Goal: Find contact information: Find contact information

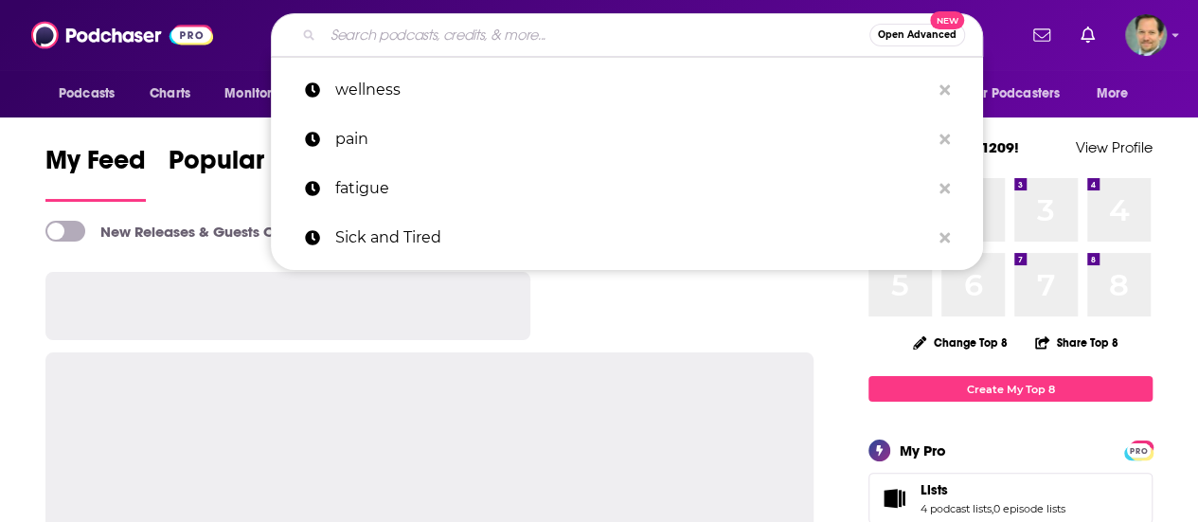
click at [485, 34] on input "Search podcasts, credits, & more..." at bounding box center [596, 35] width 547 height 30
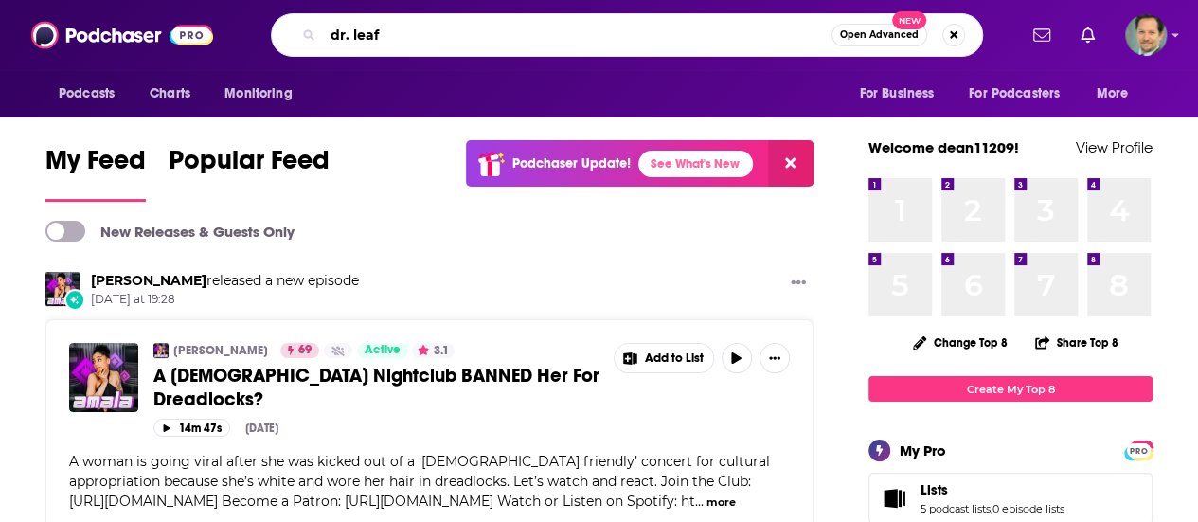
type input "dr. leaf"
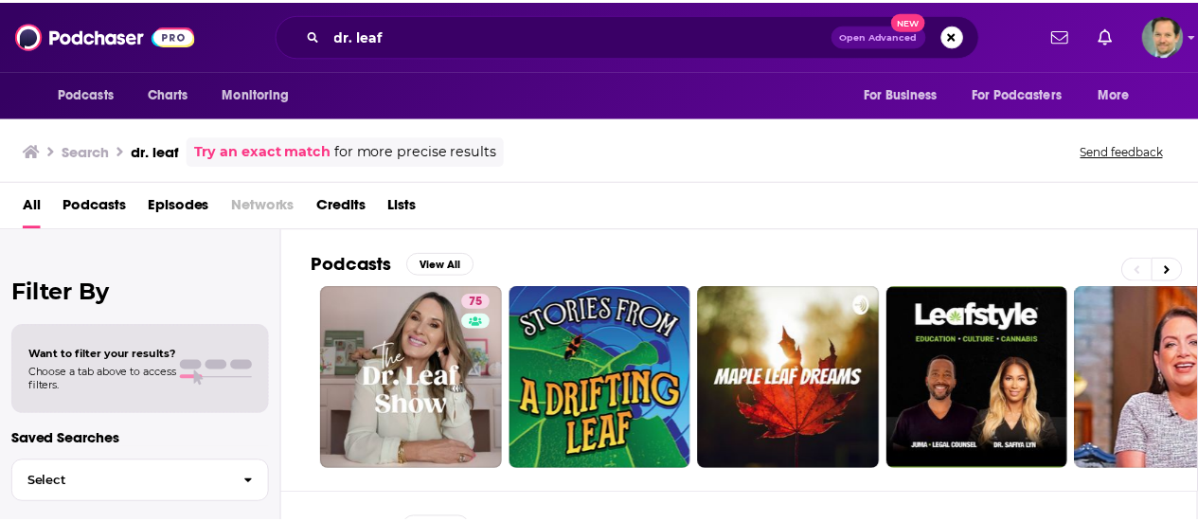
scroll to position [95, 0]
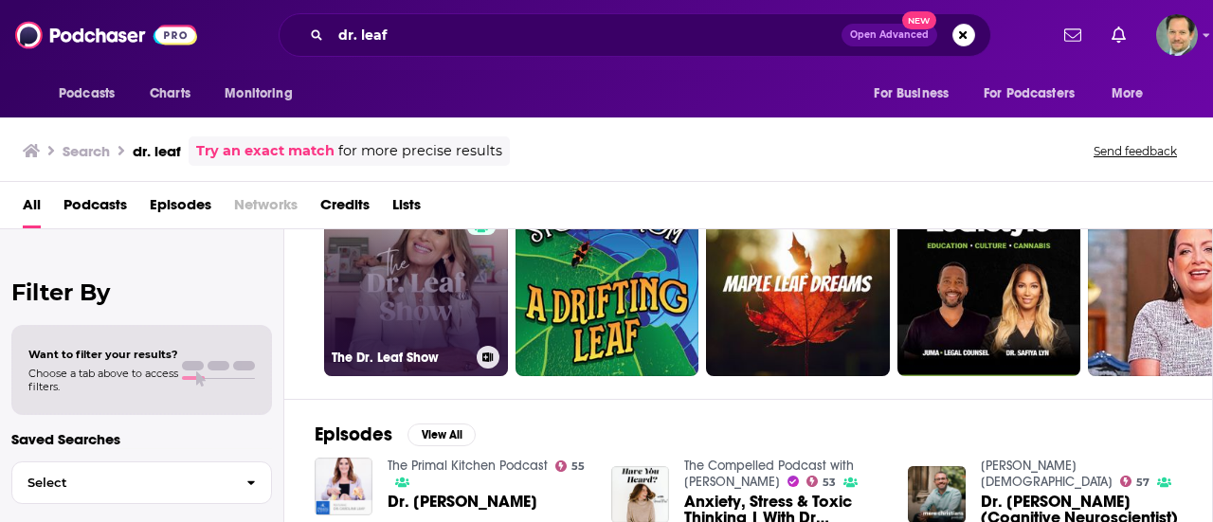
click at [435, 277] on link "75 The Dr. Leaf Show" at bounding box center [416, 284] width 184 height 184
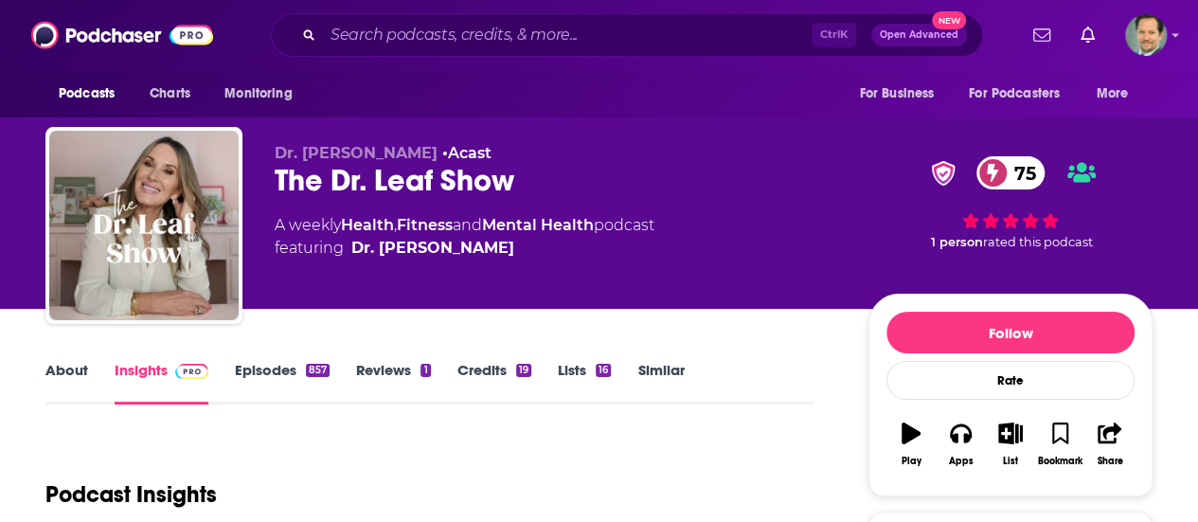
click at [69, 365] on link "About" at bounding box center [66, 383] width 43 height 44
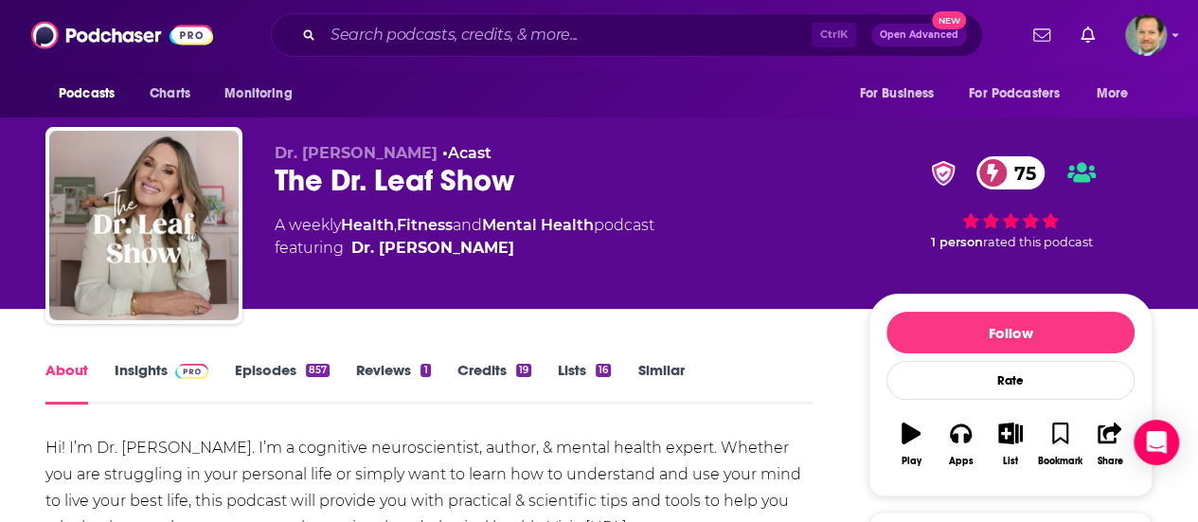
click at [154, 372] on link "Insights" at bounding box center [162, 383] width 94 height 44
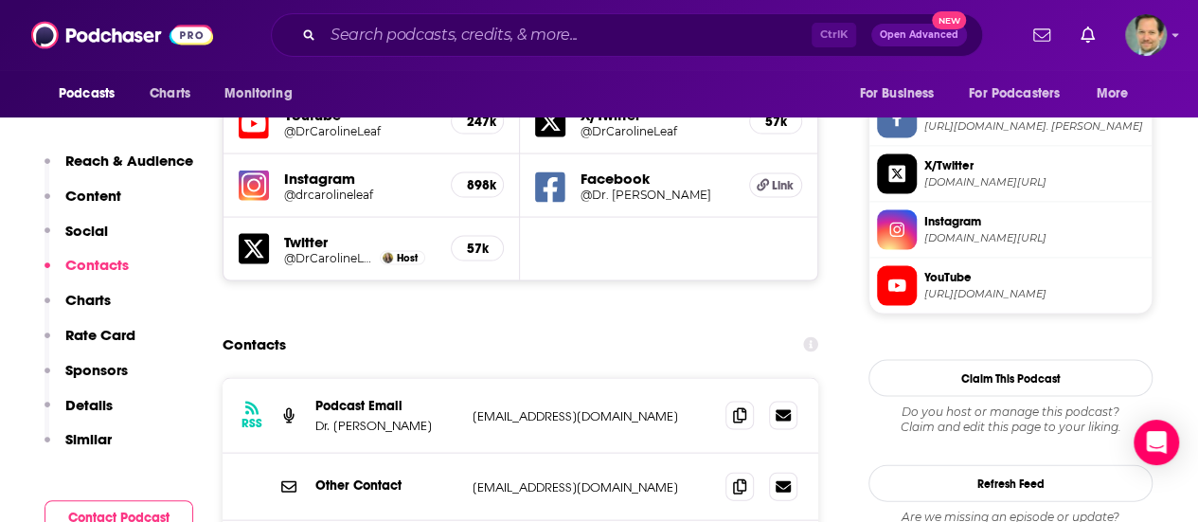
scroll to position [1800, 0]
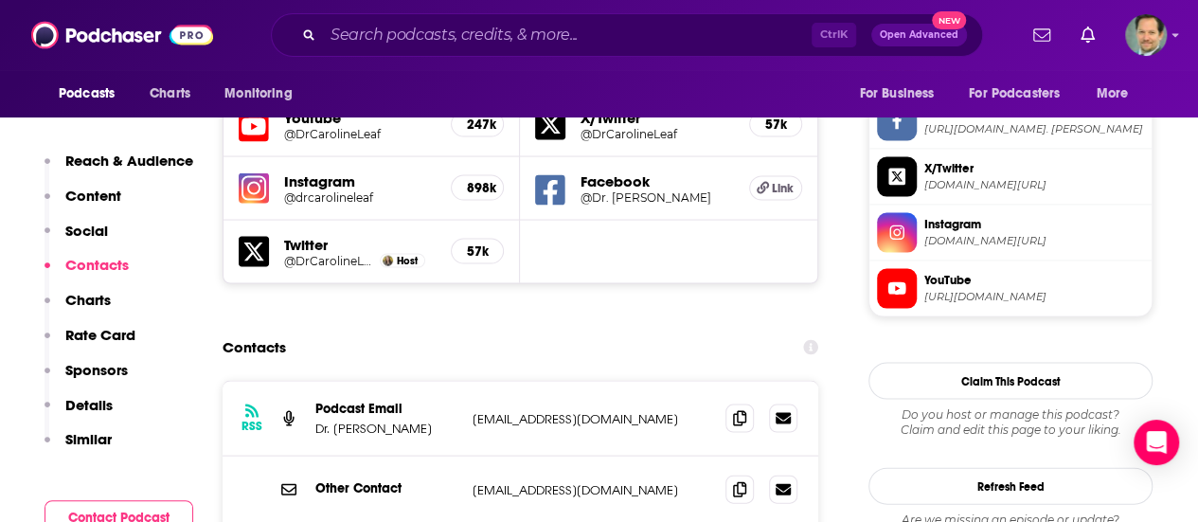
click at [598, 411] on p "[EMAIL_ADDRESS][DOMAIN_NAME]" at bounding box center [592, 419] width 238 height 16
click at [738, 410] on icon at bounding box center [739, 417] width 13 height 15
click at [782, 412] on icon at bounding box center [783, 417] width 15 height 11
drag, startPoint x: 580, startPoint y: 372, endPoint x: 468, endPoint y: 381, distance: 112.1
click at [468, 457] on div "Other Contact [EMAIL_ADDRESS][DOMAIN_NAME] [EMAIL_ADDRESS][DOMAIN_NAME]" at bounding box center [521, 490] width 596 height 67
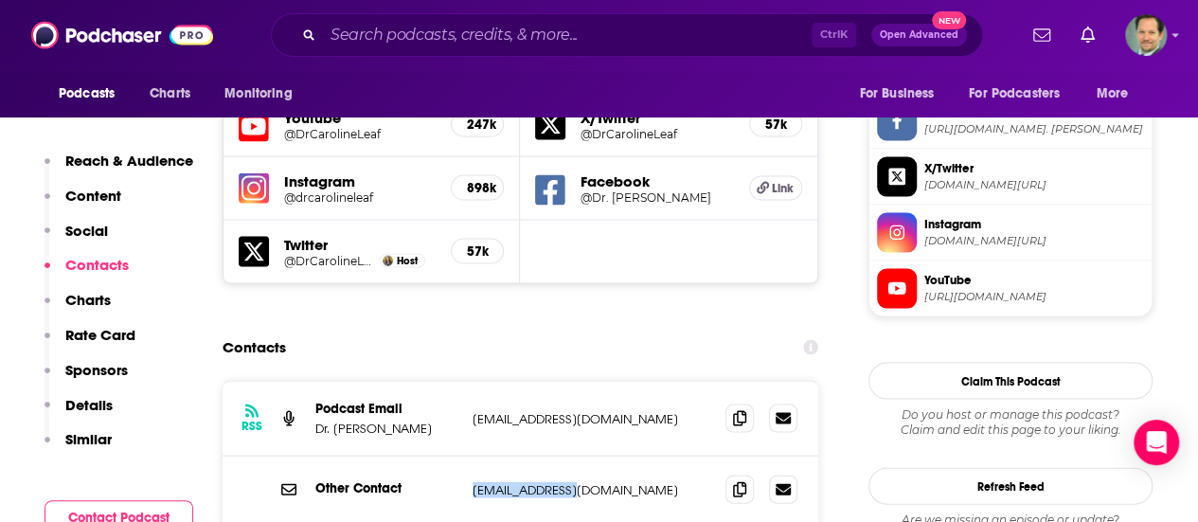
copy p "[EMAIL_ADDRESS][DOMAIN_NAME]"
drag, startPoint x: 399, startPoint y: 382, endPoint x: 421, endPoint y: 359, distance: 31.5
click at [400, 480] on div "Other Contact" at bounding box center [386, 490] width 142 height 20
drag, startPoint x: 621, startPoint y: 444, endPoint x: 453, endPoint y: 453, distance: 168.9
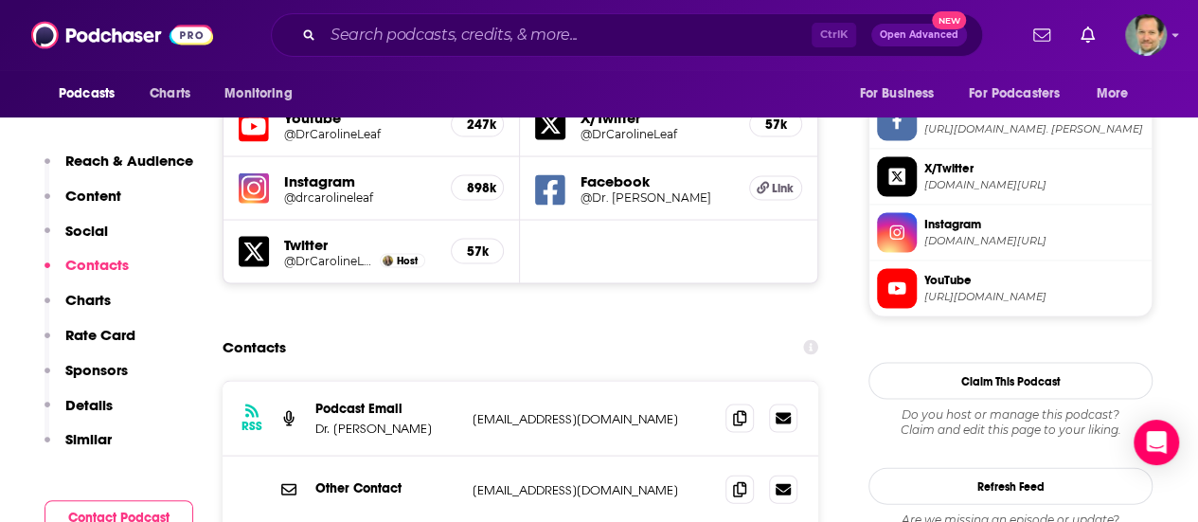
copy div "[PERSON_NAME][EMAIL_ADDRESS][DOMAIN_NAME]"
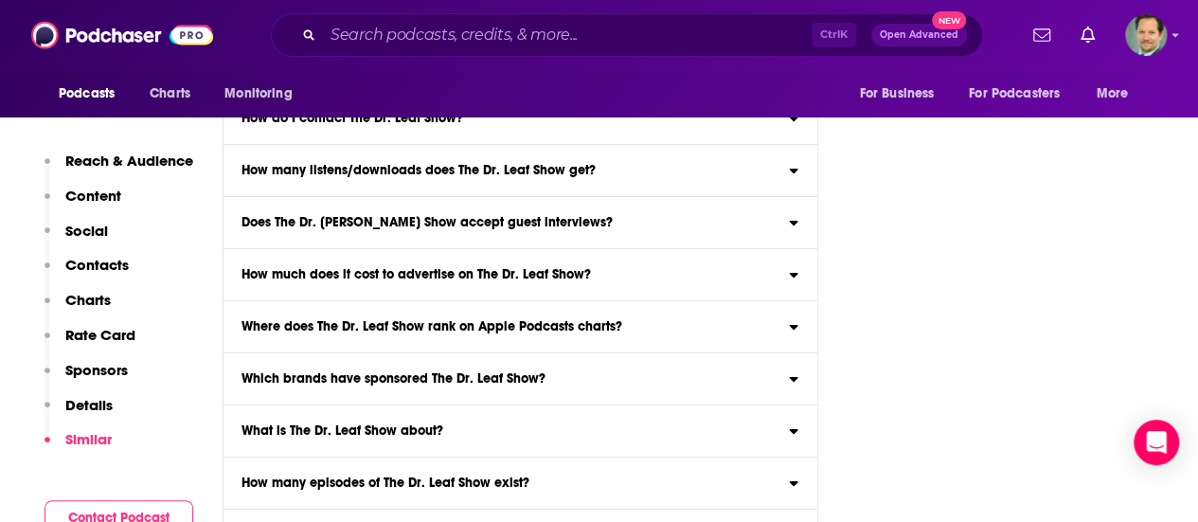
scroll to position [10613, 0]
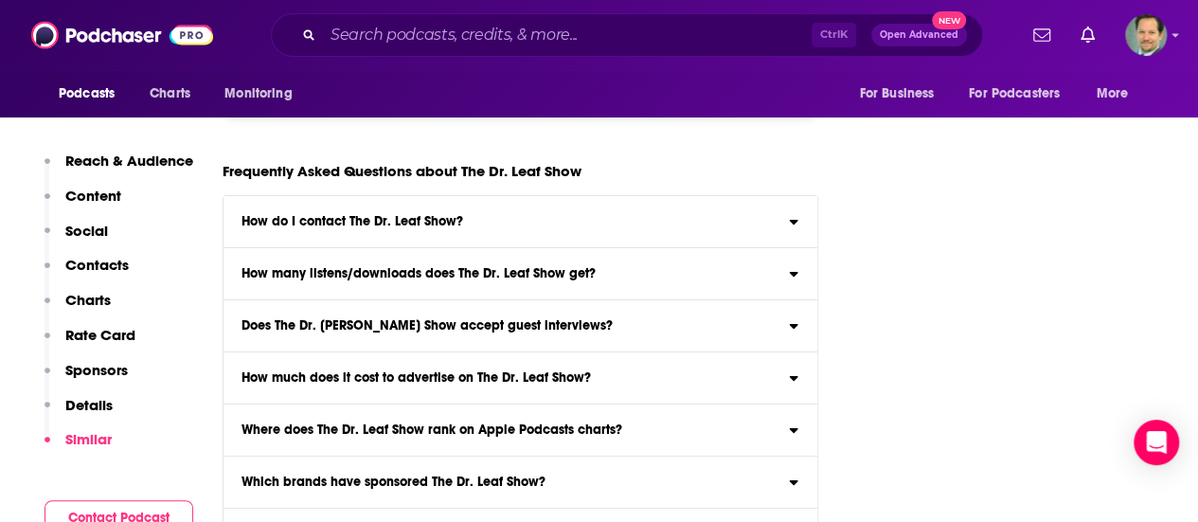
click at [0, 0] on input "How many episodes of The Dr. Leaf Show exist? As of [DATE] , The Dr. Leaf Show …" at bounding box center [0, 0] width 0 height 0
click at [0, 0] on input "What is The Dr. Leaf Show about? Here is the podcast description for The Dr. Le…" at bounding box center [0, 0] width 0 height 0
click at [387, 476] on h3 "Which brands have sponsored The Dr. Leaf Show?" at bounding box center [394, 482] width 304 height 13
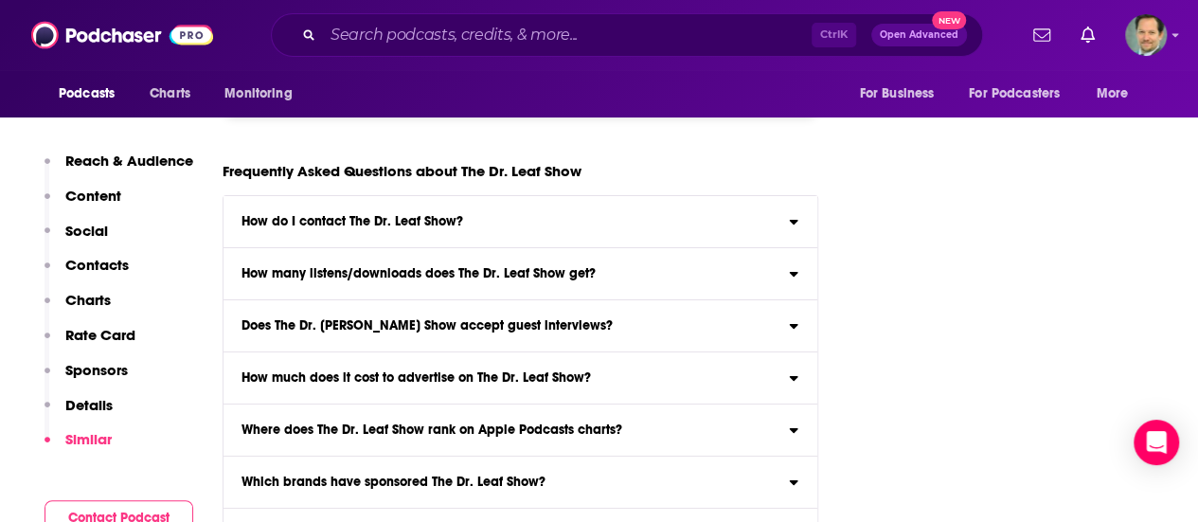
click at [0, 0] on input "Which brands have sponsored The Dr. Leaf Show? Click here to view sponsor histo…" at bounding box center [0, 0] width 0 height 0
click at [403, 423] on h3 "Where does The Dr. Leaf Show rank on Apple Podcasts charts?" at bounding box center [432, 429] width 381 height 13
click at [0, 0] on input "Where does The Dr. Leaf Show rank on Apple Podcasts charts? Click here to view …" at bounding box center [0, 0] width 0 height 0
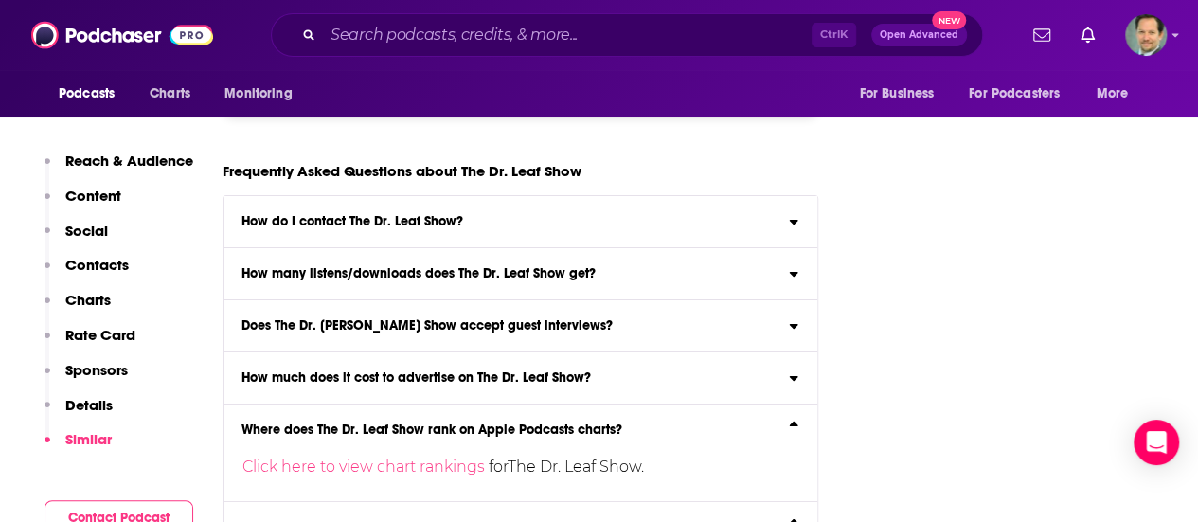
click at [424, 371] on h3 "How much does it cost to advertise on The Dr. Leaf Show?" at bounding box center [417, 377] width 350 height 13
click at [0, 0] on input "How much does it cost to advertise on The Dr. Leaf Show? Click here to view our…" at bounding box center [0, 0] width 0 height 0
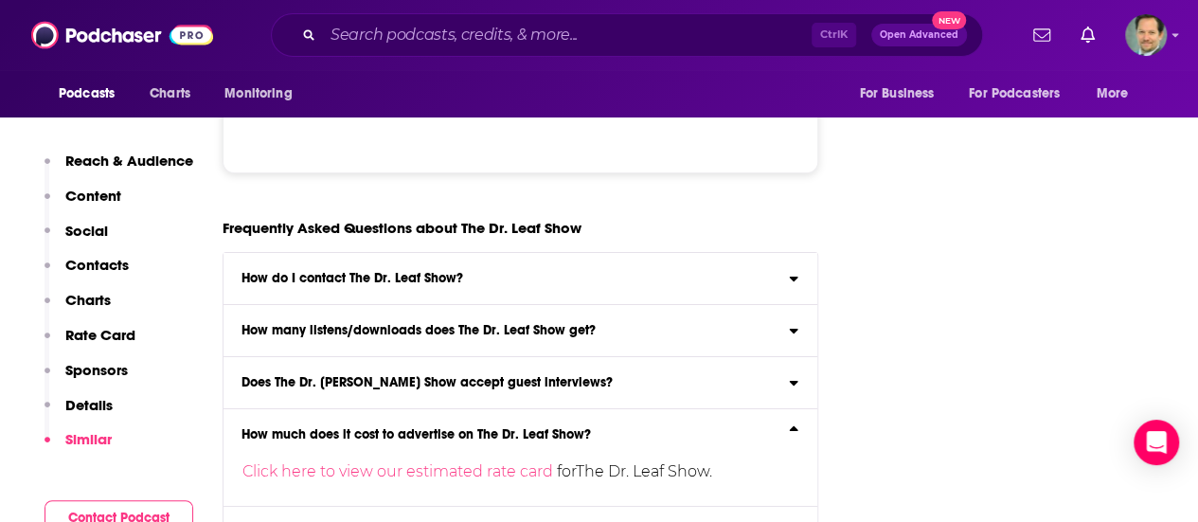
scroll to position [10518, 0]
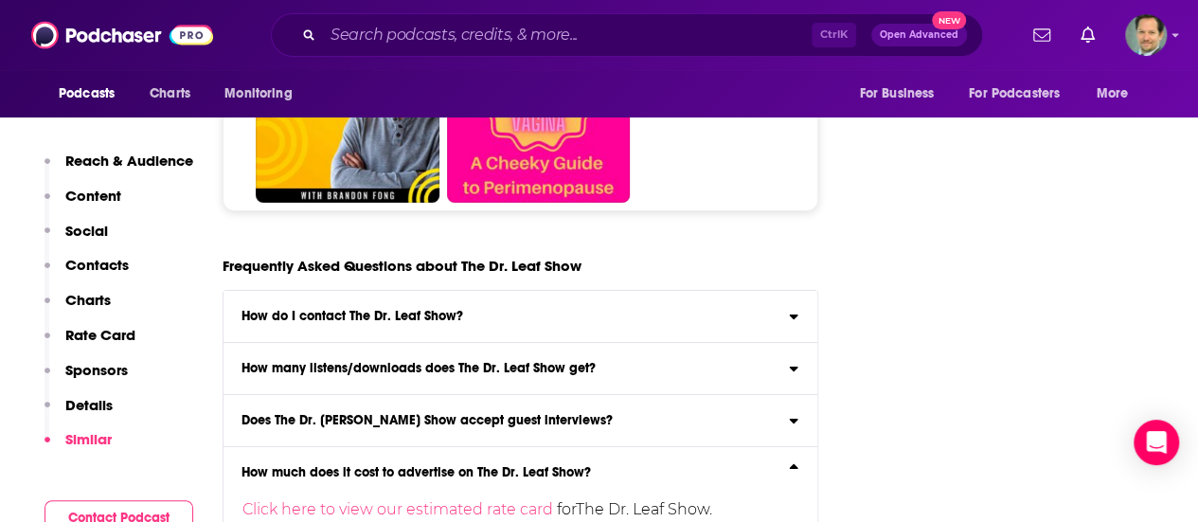
click at [406, 414] on h3 "Does The Dr. [PERSON_NAME] Show accept guest interviews?" at bounding box center [427, 420] width 371 height 13
click at [0, 0] on input "Does The Dr. [PERSON_NAME] Show accept guest interviews? Yes" at bounding box center [0, 0] width 0 height 0
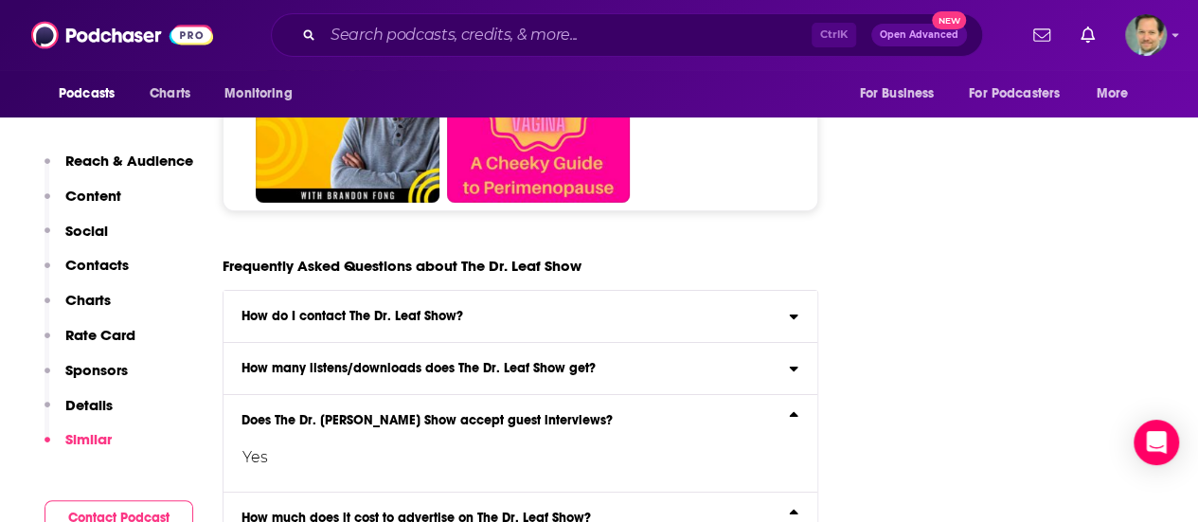
click at [398, 362] on h3 "How many listens/downloads does The Dr. Leaf Show get?" at bounding box center [419, 368] width 354 height 13
click at [0, 0] on input "How many listens/downloads does The Dr. Leaf Show get? Click here to view reach…" at bounding box center [0, 0] width 0 height 0
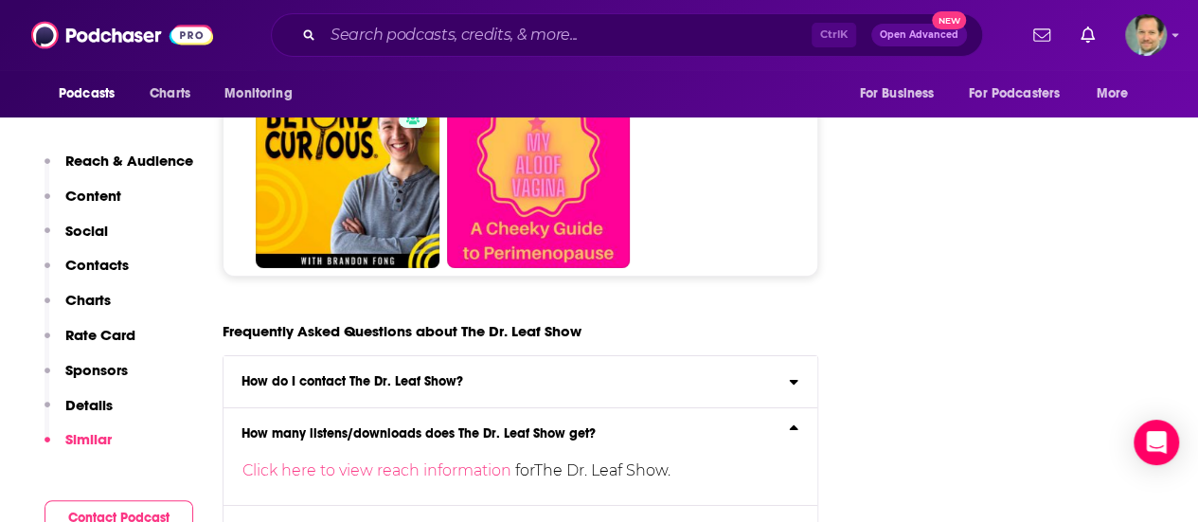
scroll to position [10423, 0]
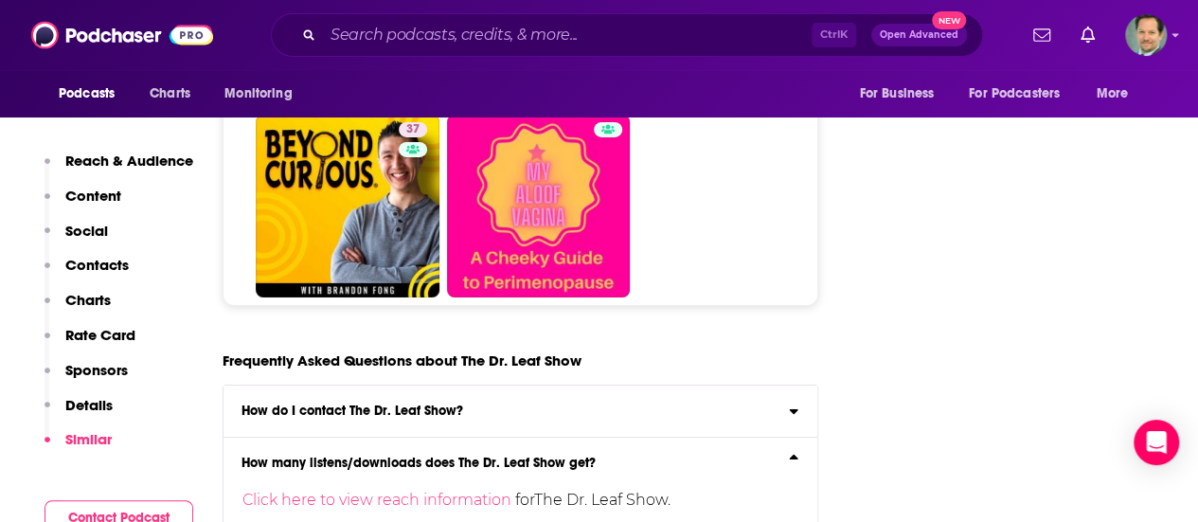
click at [393, 405] on h3 "How do I contact The Dr. Leaf Show?" at bounding box center [353, 411] width 222 height 13
click at [0, 0] on input "How do I contact The Dr. Leaf Show? Click here to view contact information for …" at bounding box center [0, 0] width 0 height 0
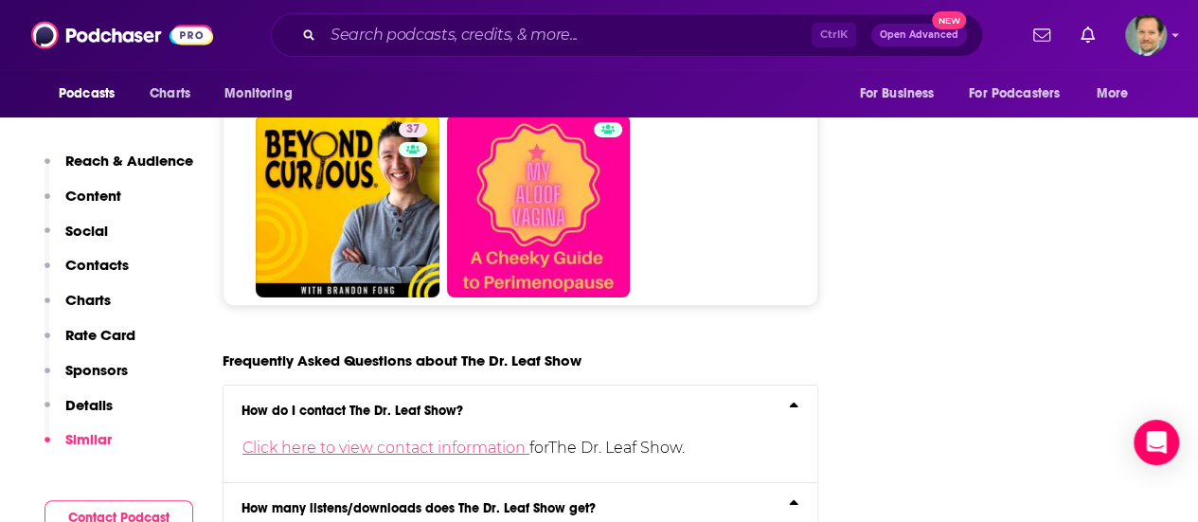
click at [402, 439] on link "Click here to view contact information" at bounding box center [386, 448] width 287 height 18
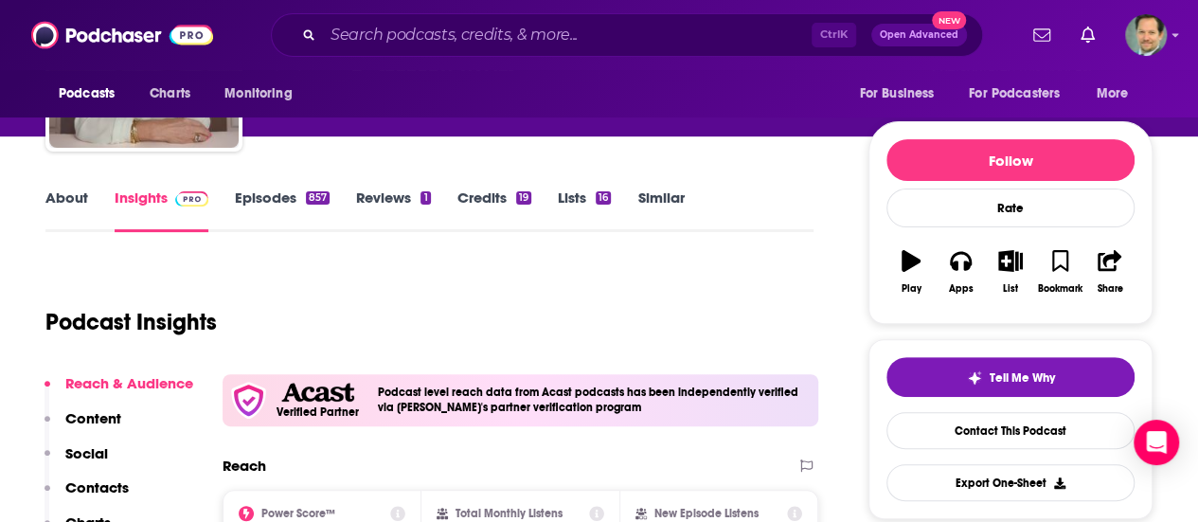
scroll to position [189, 0]
